Goal: Task Accomplishment & Management: Manage account settings

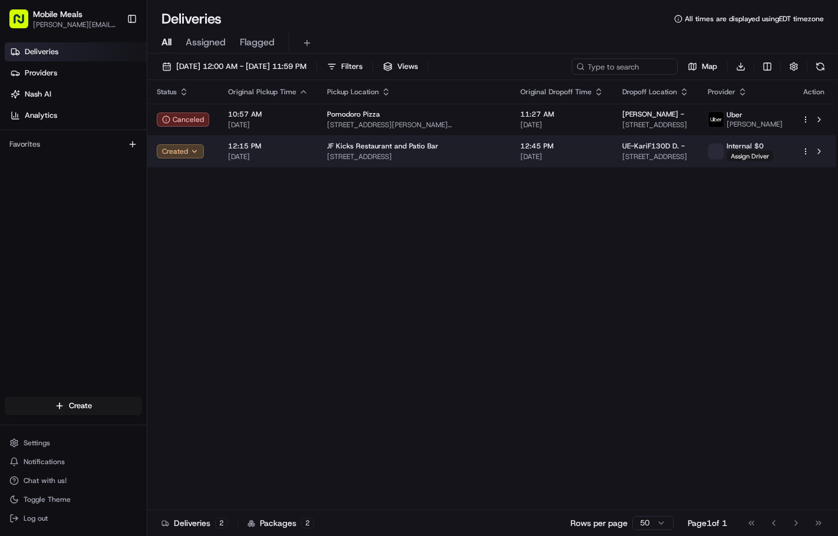
click at [370, 165] on td "JF Kicks Restaurant and Patio Bar [STREET_ADDRESS]" at bounding box center [414, 152] width 193 height 32
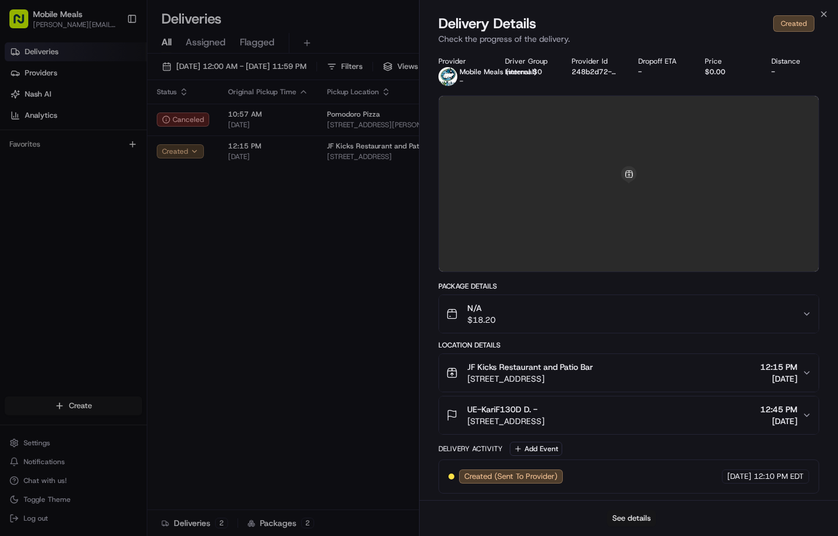
click at [643, 520] on button "See details" at bounding box center [631, 518] width 49 height 16
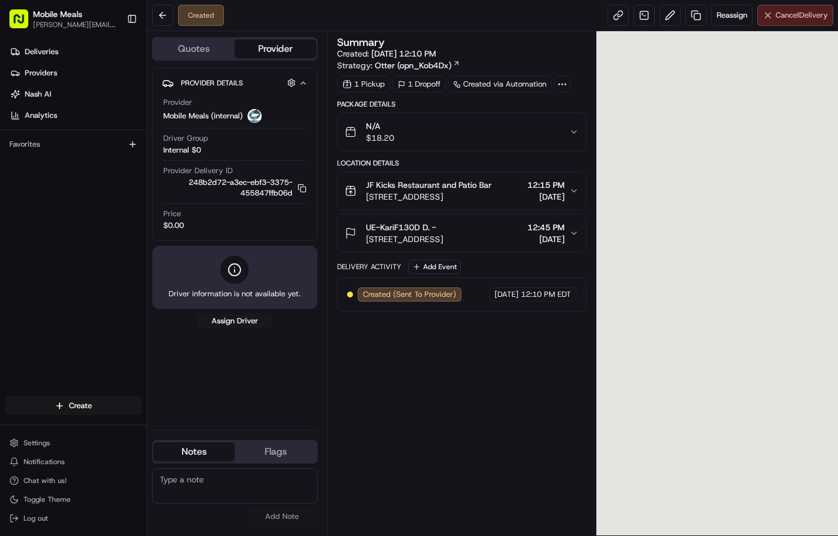
click at [784, 15] on span "Cancel Delivery" at bounding box center [801, 15] width 52 height 11
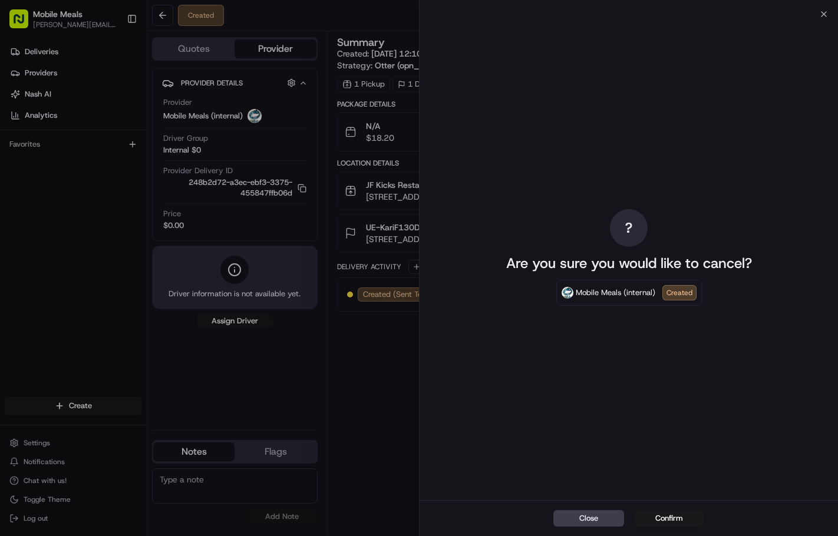
click at [688, 511] on button "Confirm" at bounding box center [668, 518] width 71 height 16
click at [678, 519] on div "Close Confirm" at bounding box center [629, 518] width 418 height 36
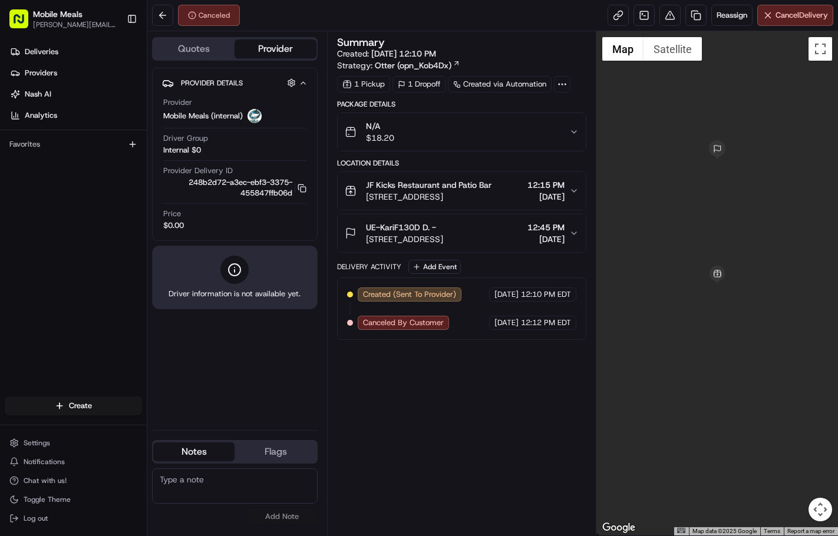
click at [485, 425] on div "Summary Created: [DATE] 12:10 PM Strategy: Otter (opn_Kob4Dx) 1 Pickup 1 Dropof…" at bounding box center [461, 283] width 249 height 493
